Goal: Task Accomplishment & Management: Use online tool/utility

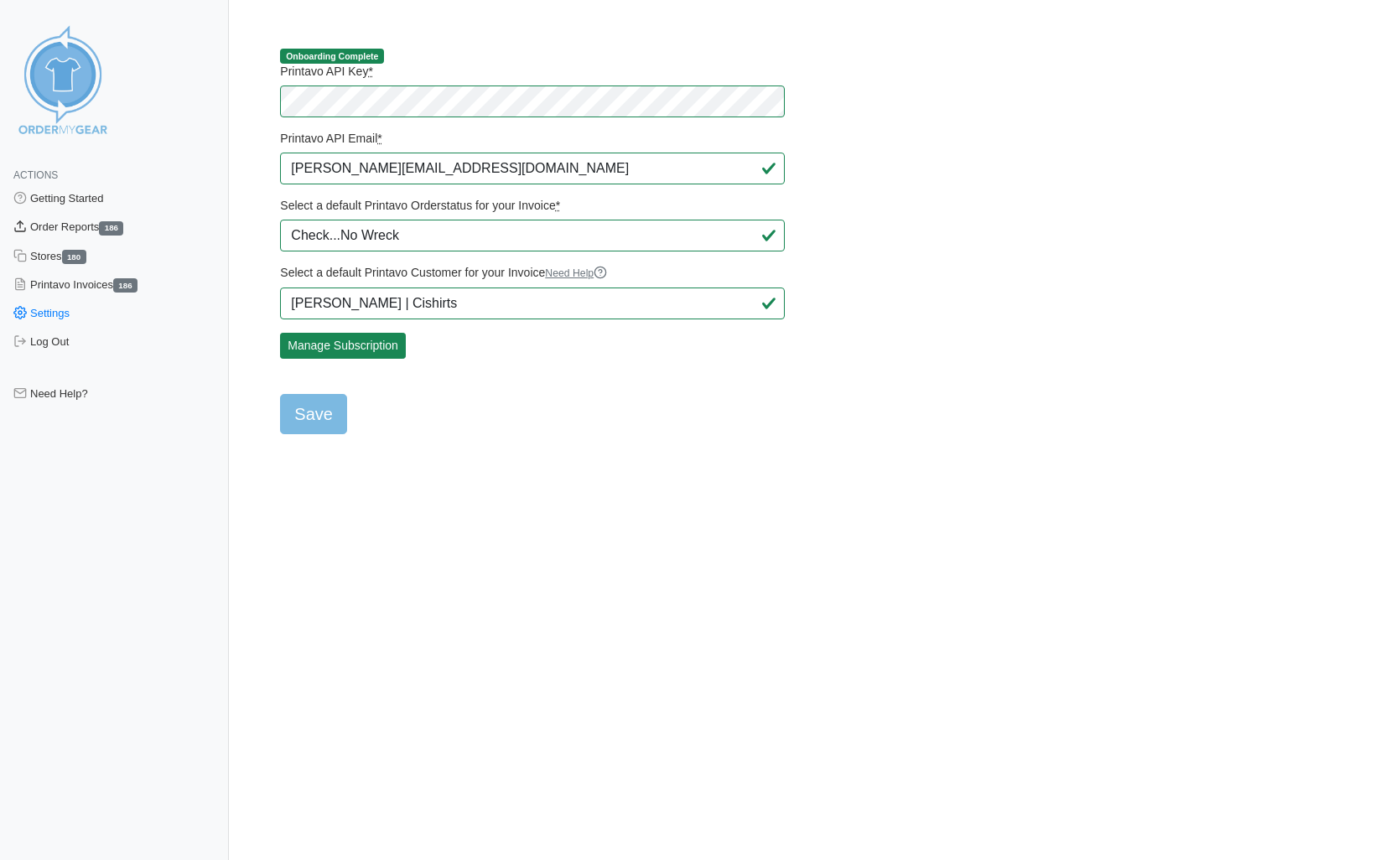
click at [87, 226] on link "Order Reports 186" at bounding box center [114, 227] width 229 height 29
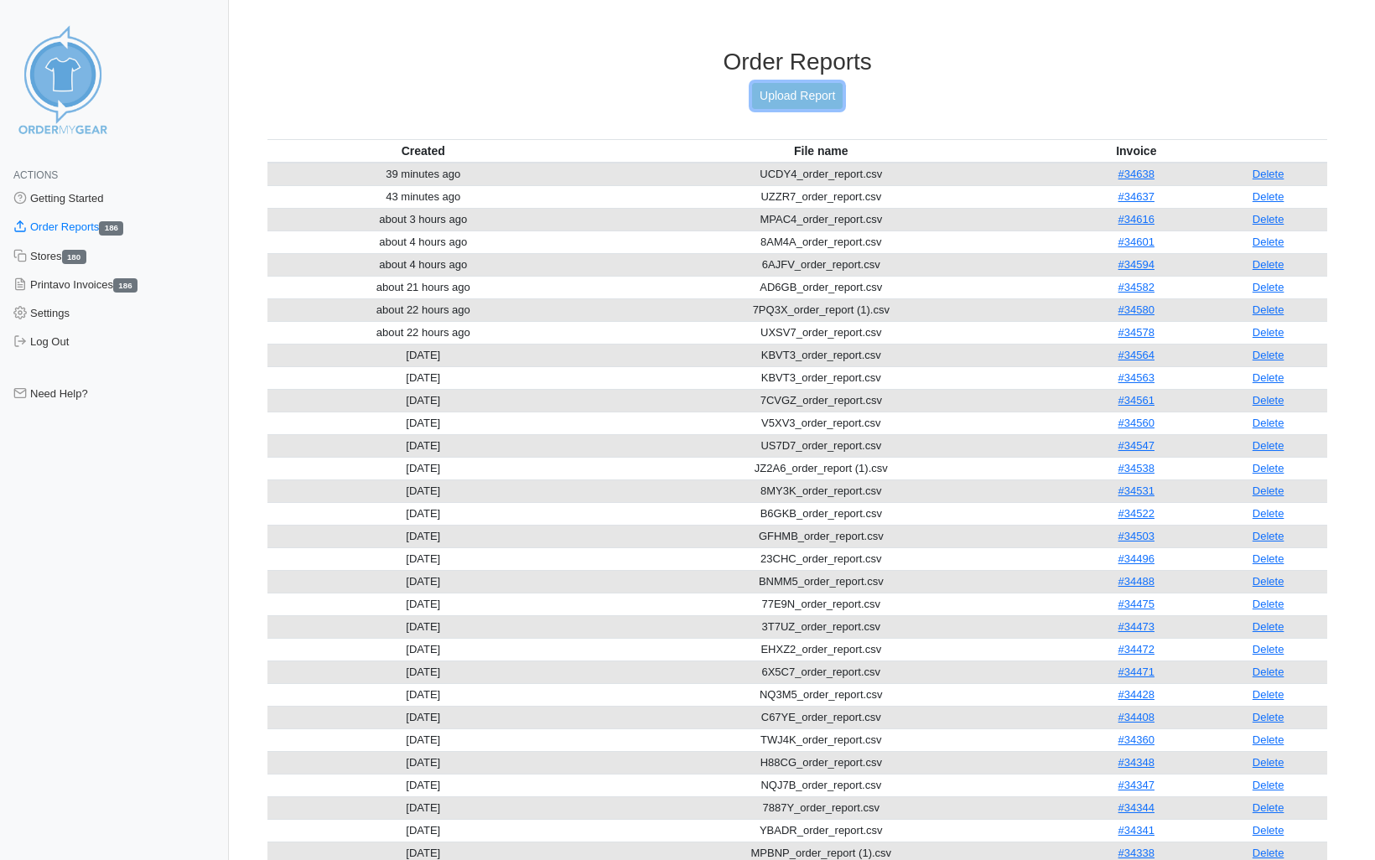
click at [780, 95] on link "Upload Report" at bounding box center [797, 96] width 91 height 26
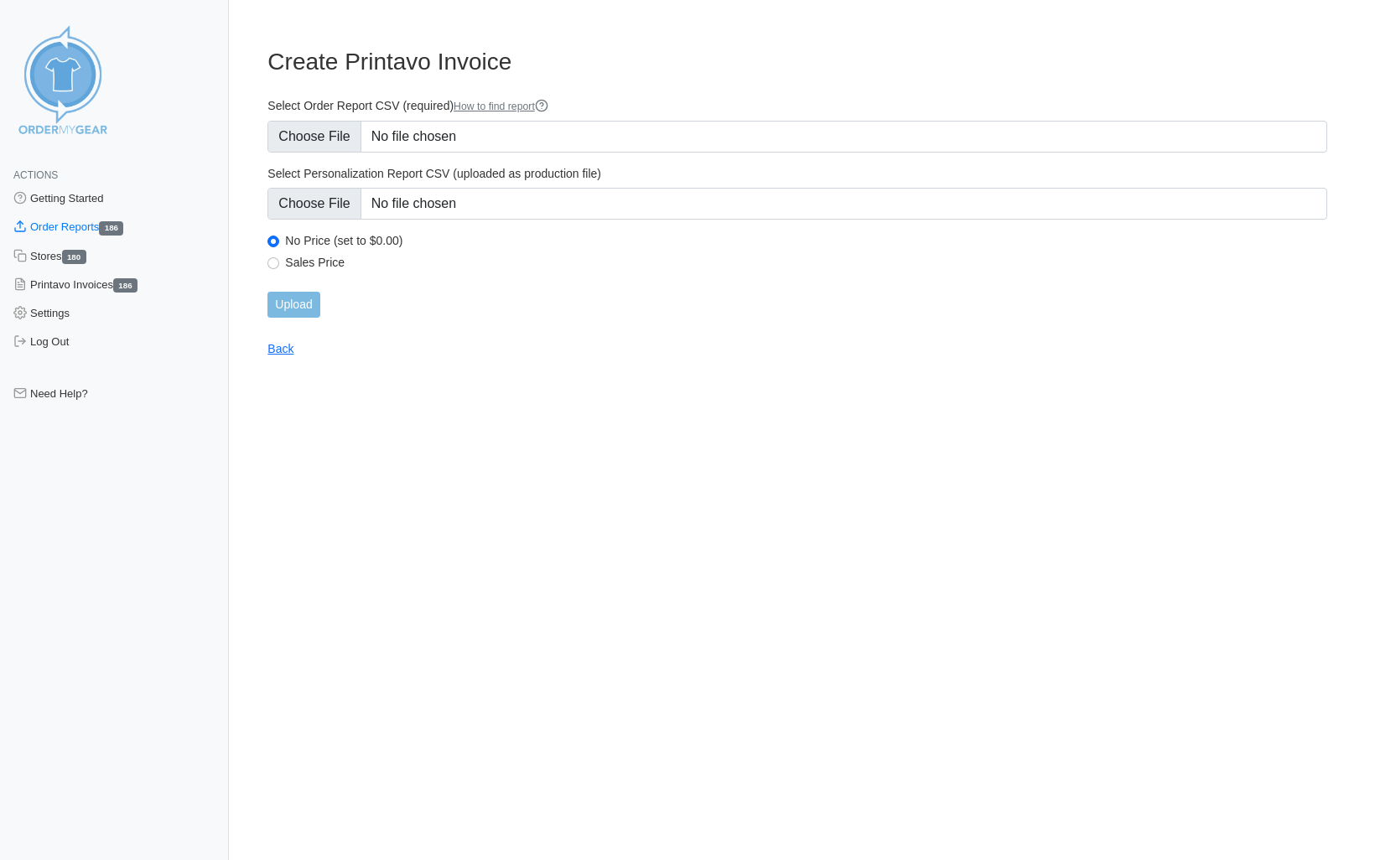
type input "C:\fakepath\NZZDM_order_report.csv"
click at [304, 304] on input "Upload" at bounding box center [293, 305] width 52 height 26
